Goal: Information Seeking & Learning: Learn about a topic

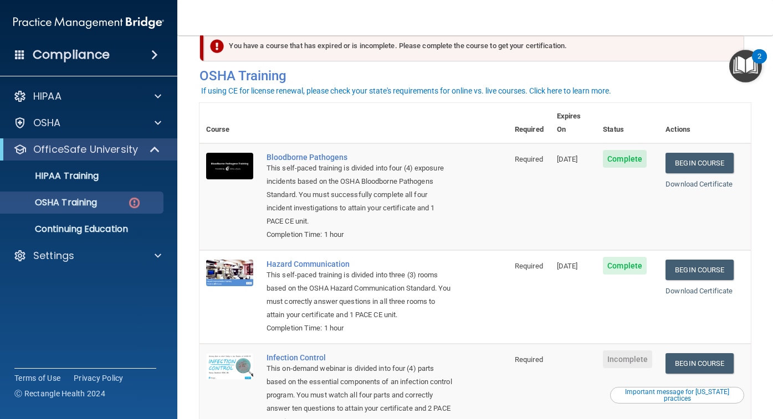
scroll to position [23, 0]
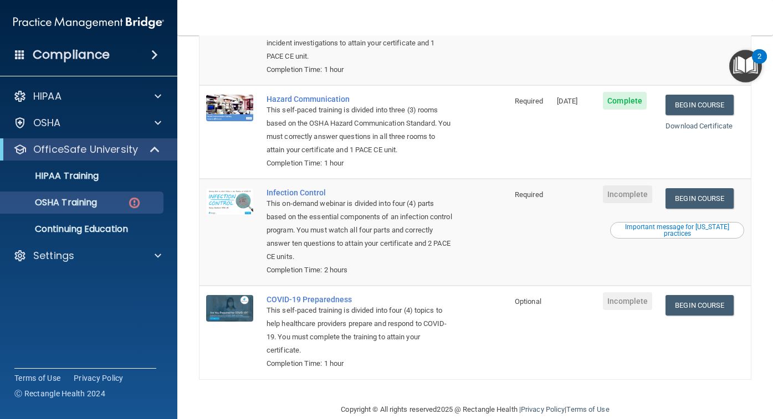
scroll to position [195, 0]
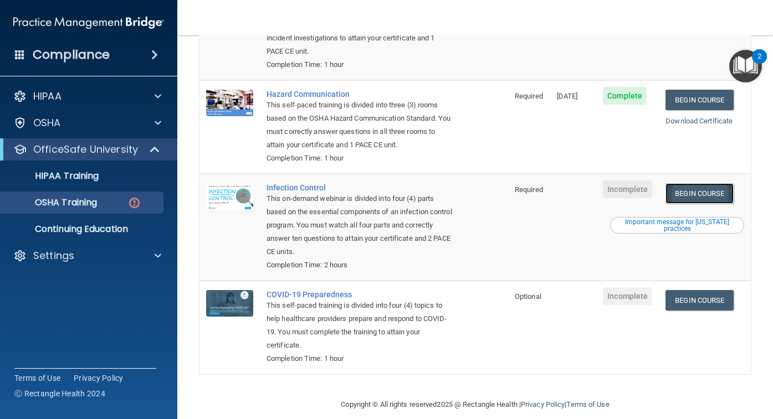
click at [704, 185] on link "Begin Course" at bounding box center [699, 193] width 68 height 21
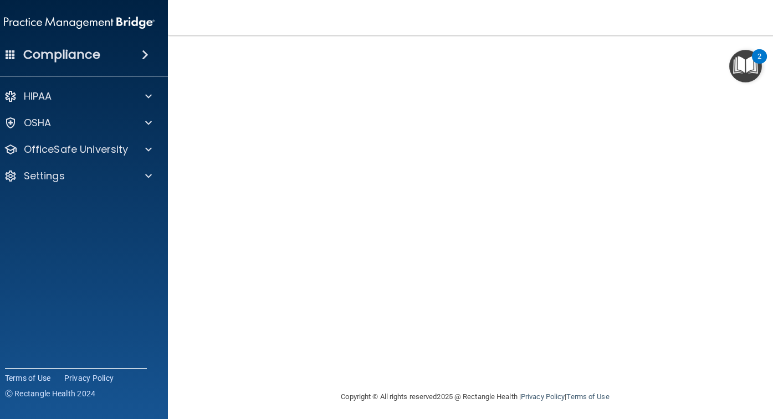
scroll to position [55, 0]
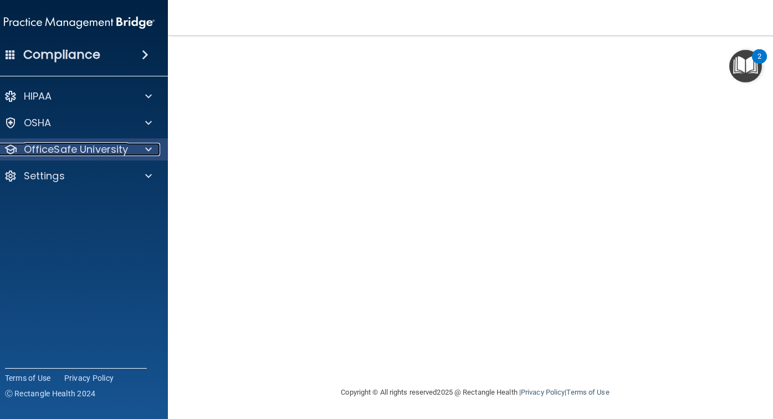
click at [64, 155] on p "OfficeSafe University" at bounding box center [76, 149] width 105 height 13
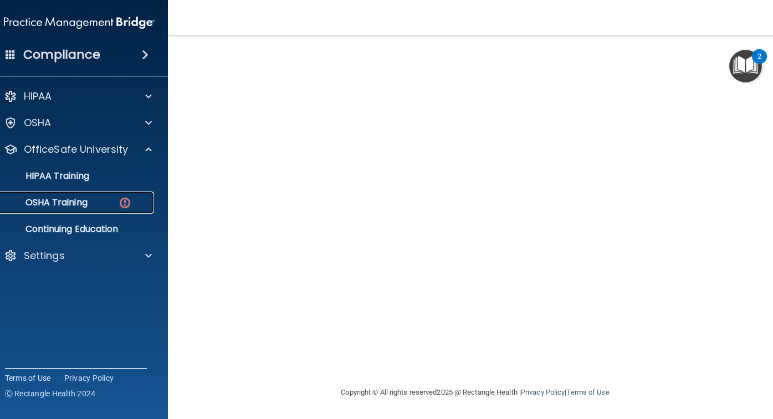
click at [68, 203] on p "OSHA Training" at bounding box center [43, 202] width 90 height 11
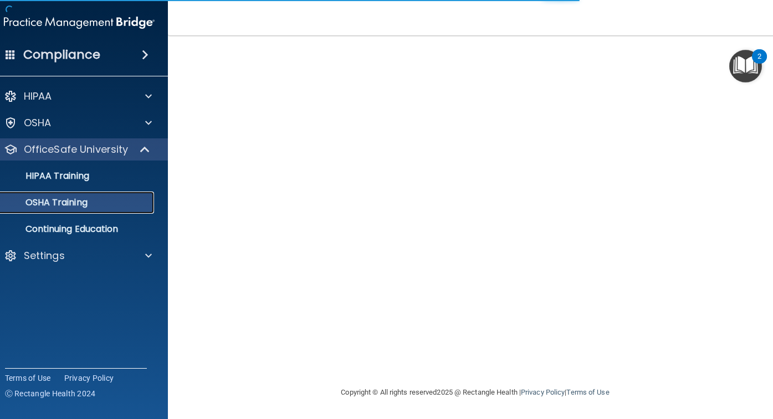
scroll to position [164, 0]
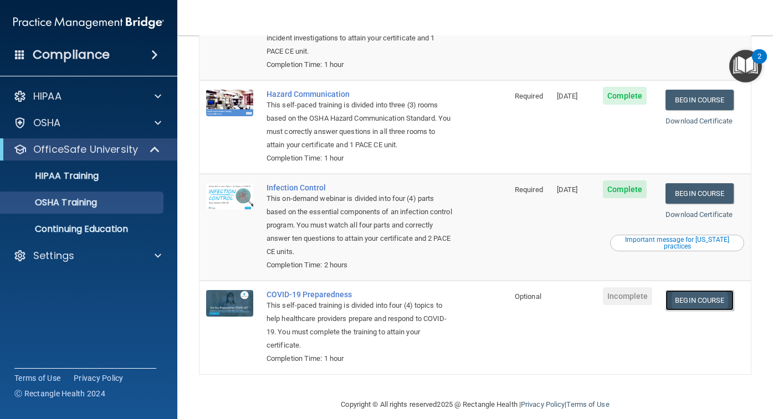
click at [711, 291] on link "Begin Course" at bounding box center [699, 300] width 68 height 21
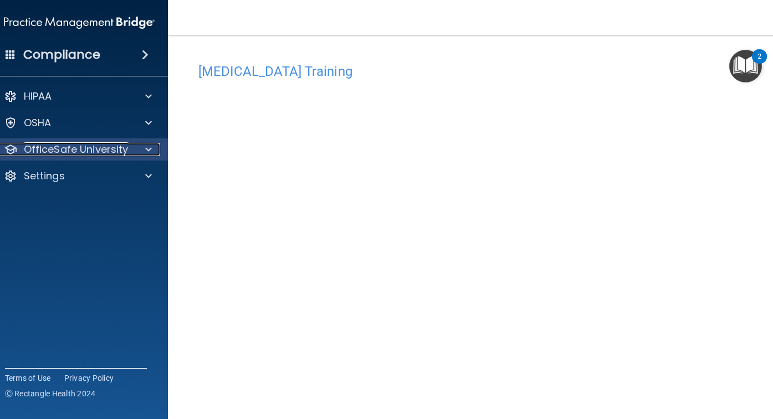
click at [63, 150] on p "OfficeSafe University" at bounding box center [76, 149] width 105 height 13
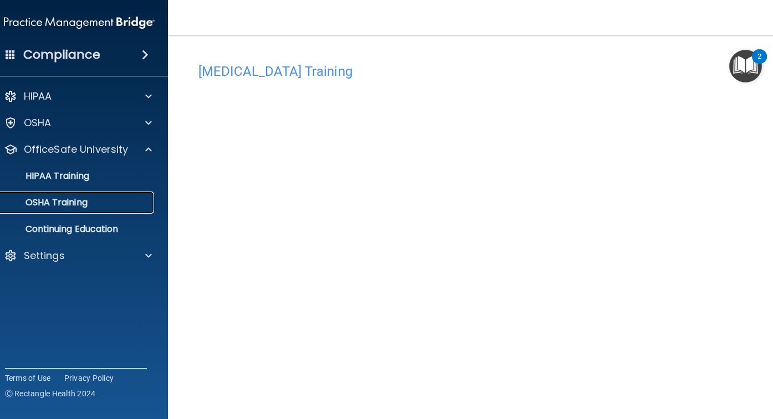
click at [79, 198] on p "OSHA Training" at bounding box center [43, 202] width 90 height 11
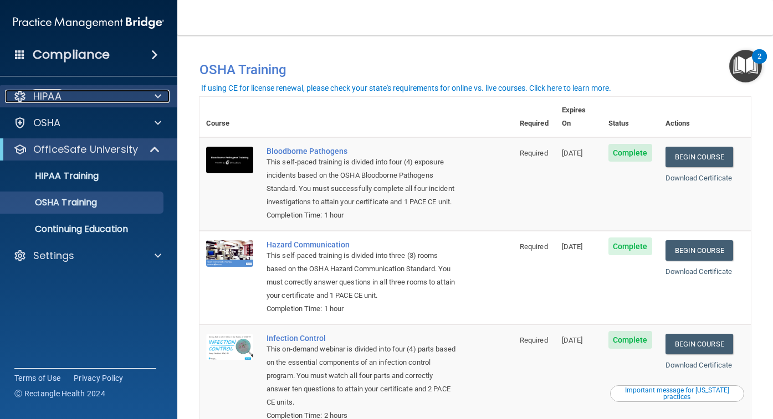
click at [64, 101] on div "HIPAA" at bounding box center [73, 96] width 137 height 13
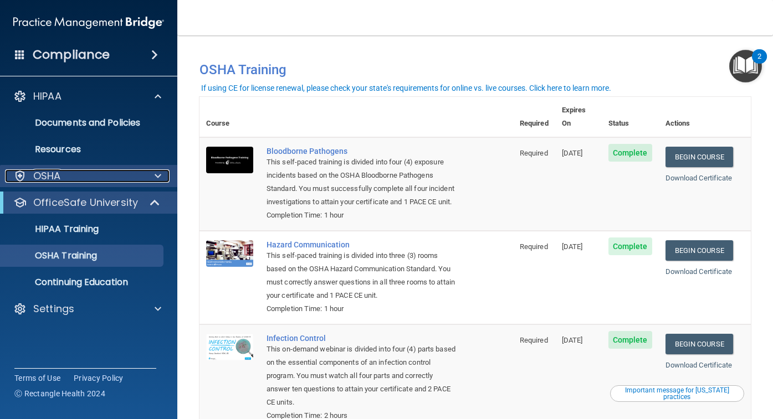
click at [59, 182] on p "OSHA" at bounding box center [47, 176] width 28 height 13
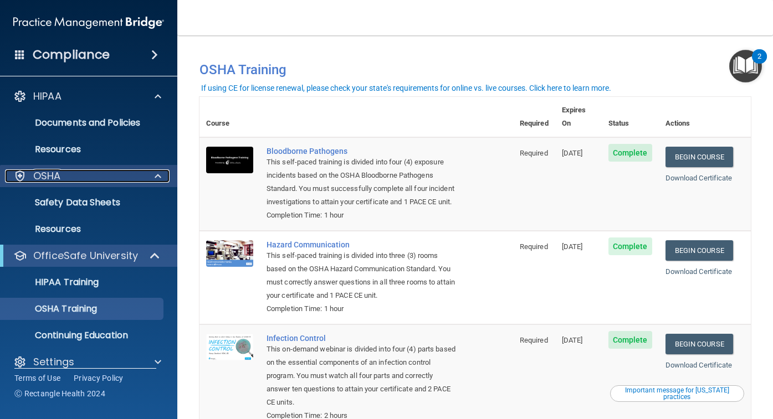
click at [126, 181] on div "OSHA" at bounding box center [73, 176] width 137 height 13
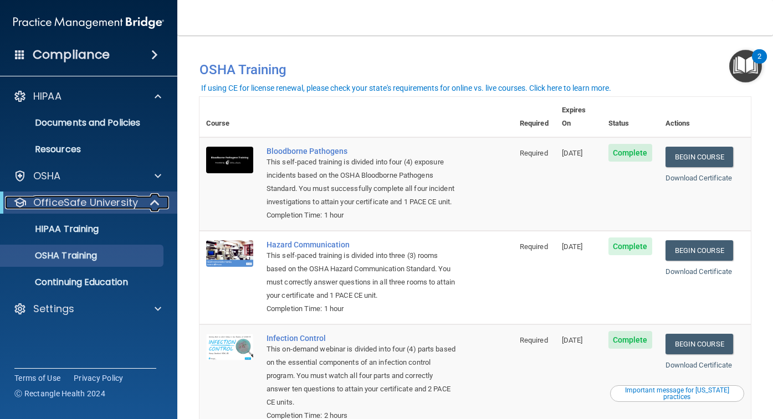
click at [155, 203] on span at bounding box center [155, 202] width 9 height 13
